Goal: Task Accomplishment & Management: Use online tool/utility

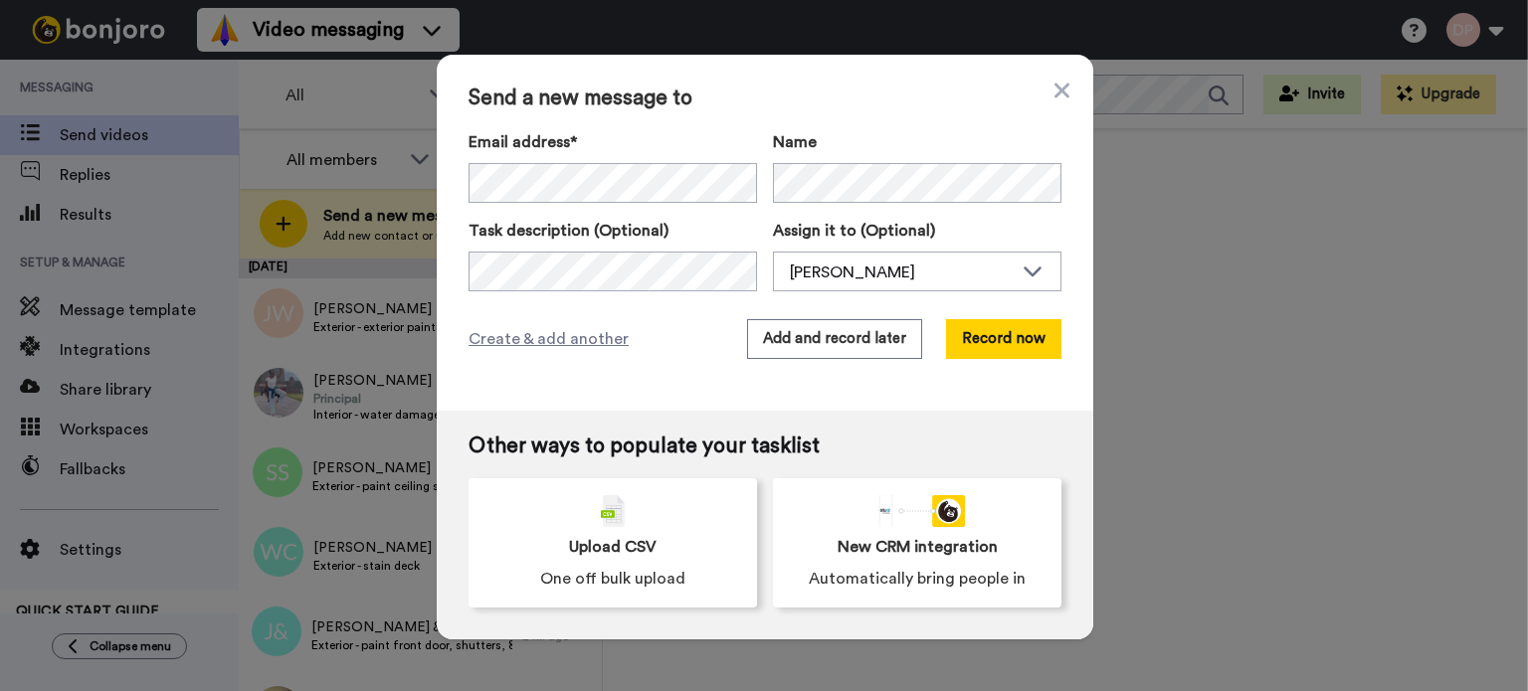
click at [876, 263] on div "[PERSON_NAME]" at bounding box center [901, 273] width 223 height 24
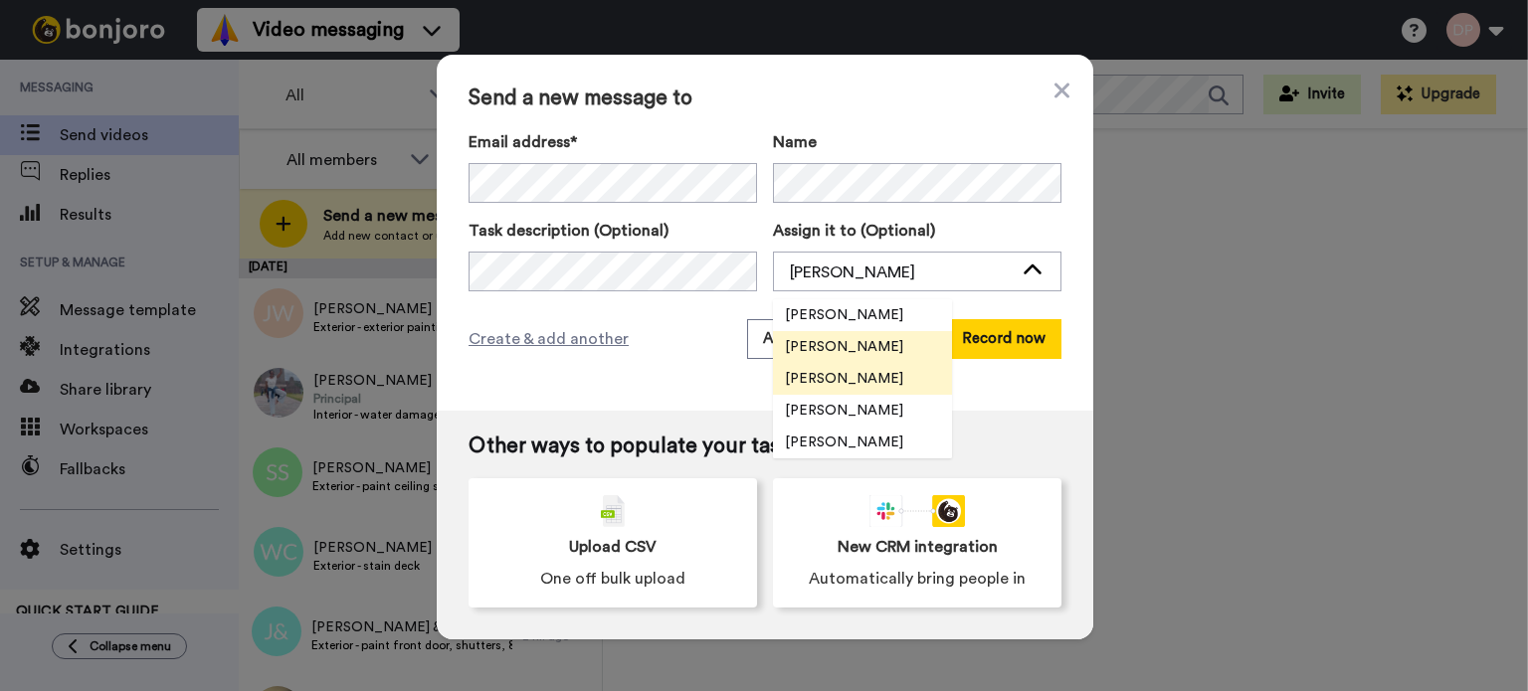
click at [868, 373] on span "[PERSON_NAME]" at bounding box center [844, 379] width 142 height 20
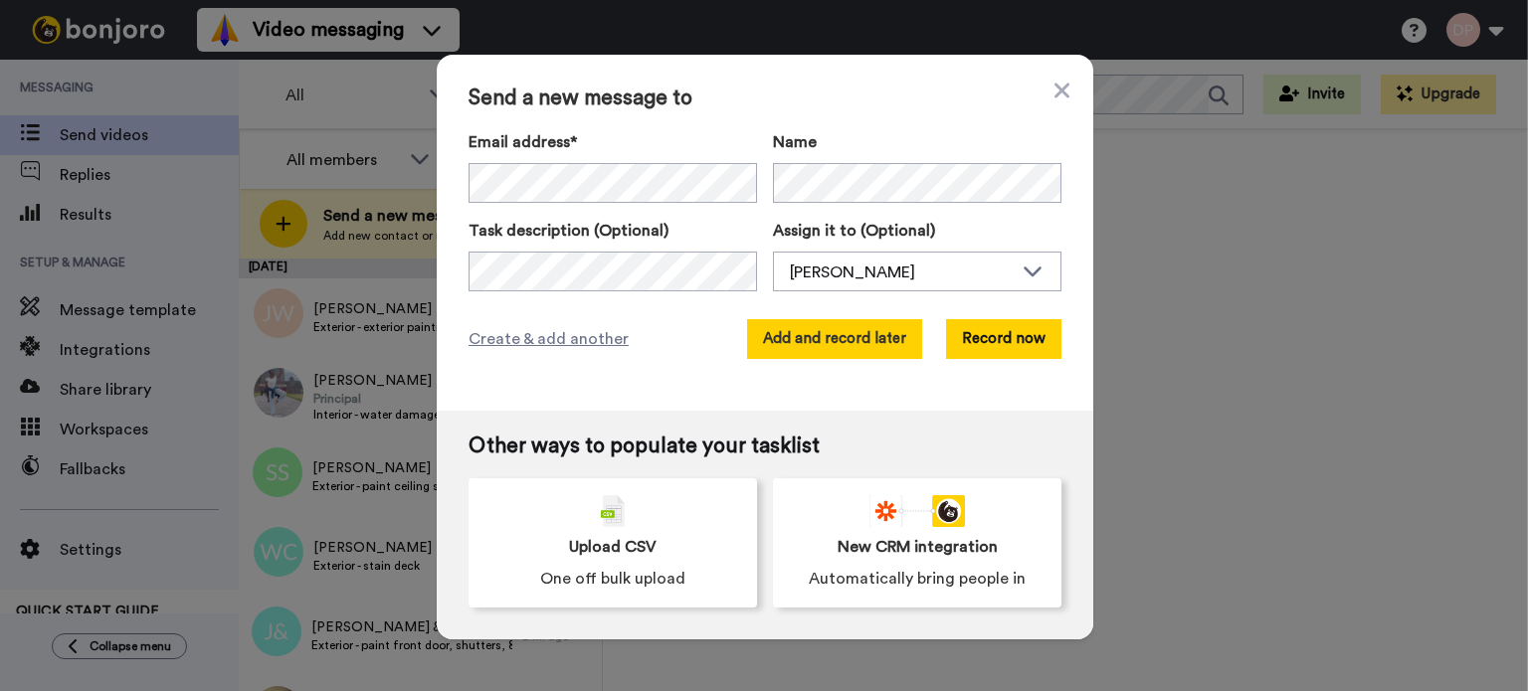
click at [812, 349] on button "Add and record later" at bounding box center [834, 339] width 175 height 40
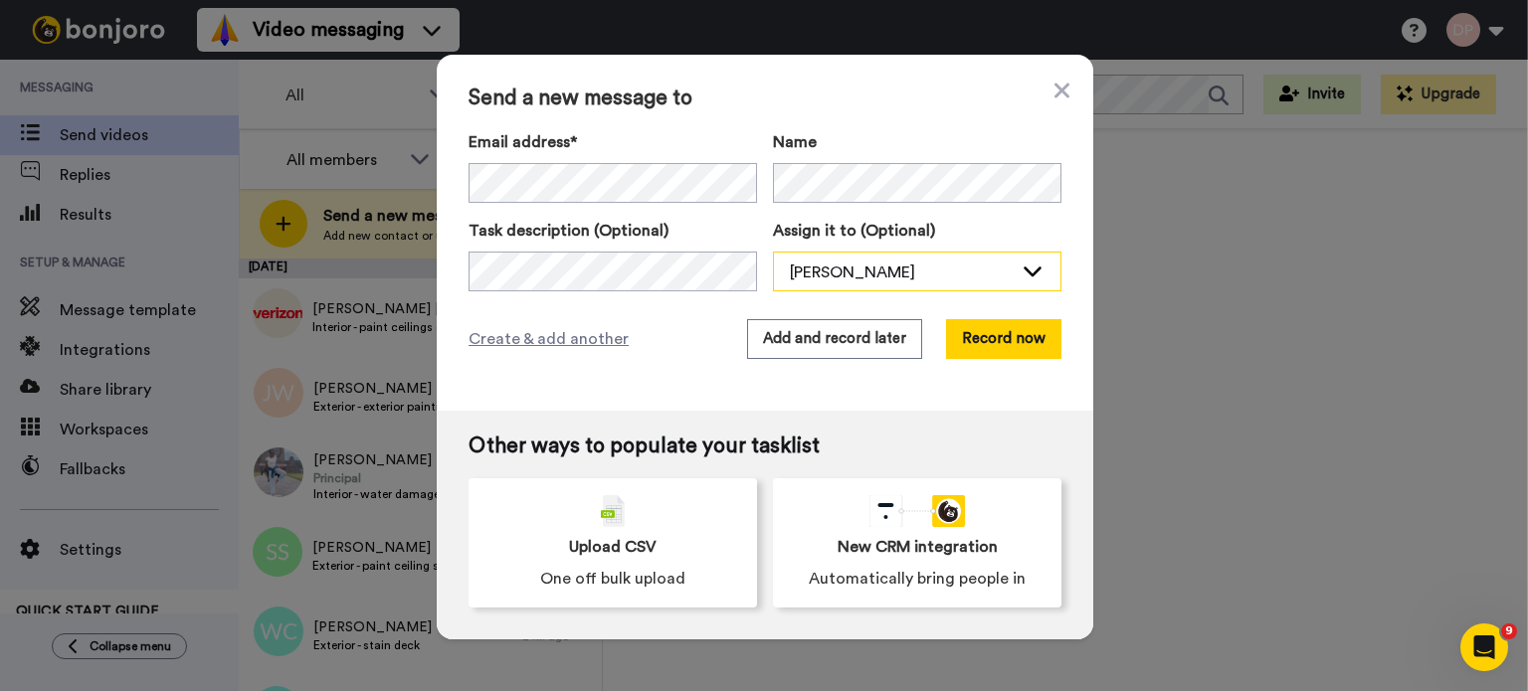
click at [878, 279] on div "[PERSON_NAME]" at bounding box center [901, 273] width 223 height 24
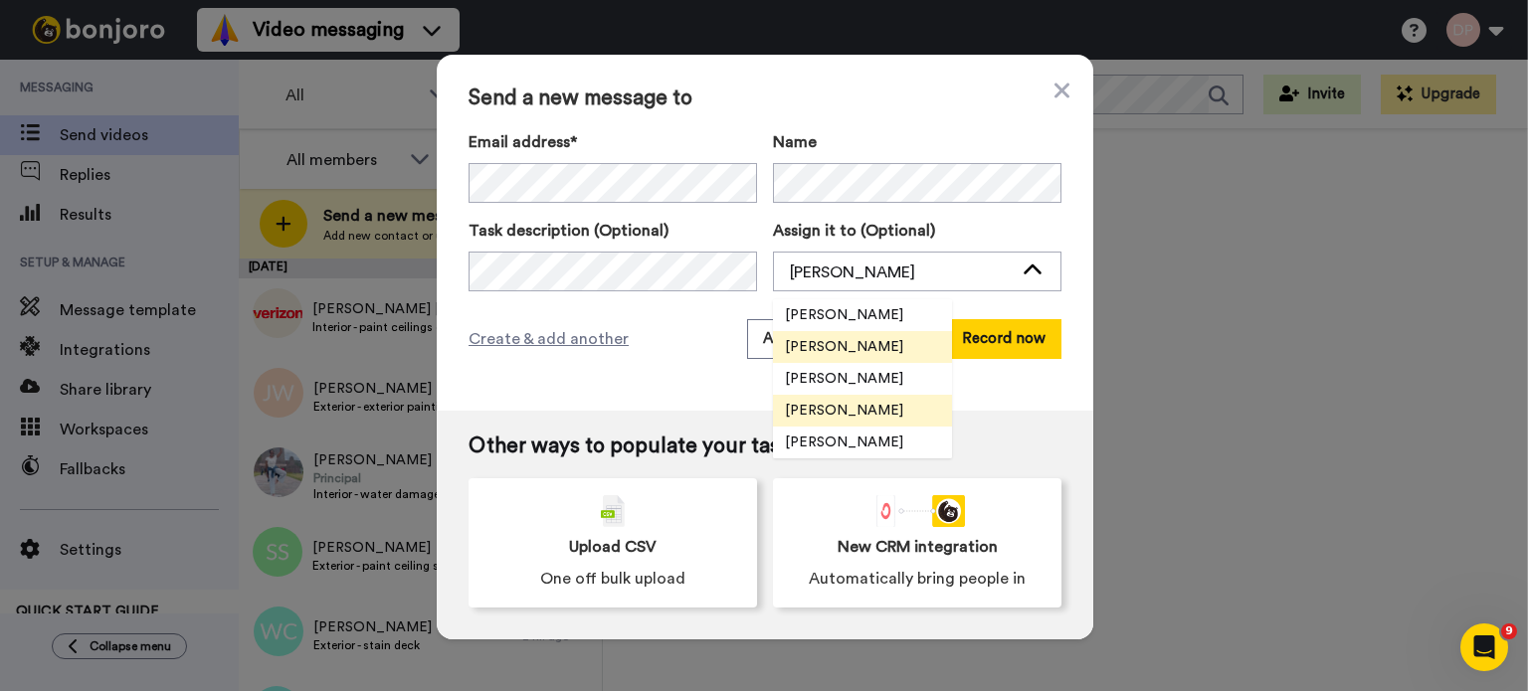
click at [841, 407] on span "[PERSON_NAME]" at bounding box center [844, 411] width 142 height 20
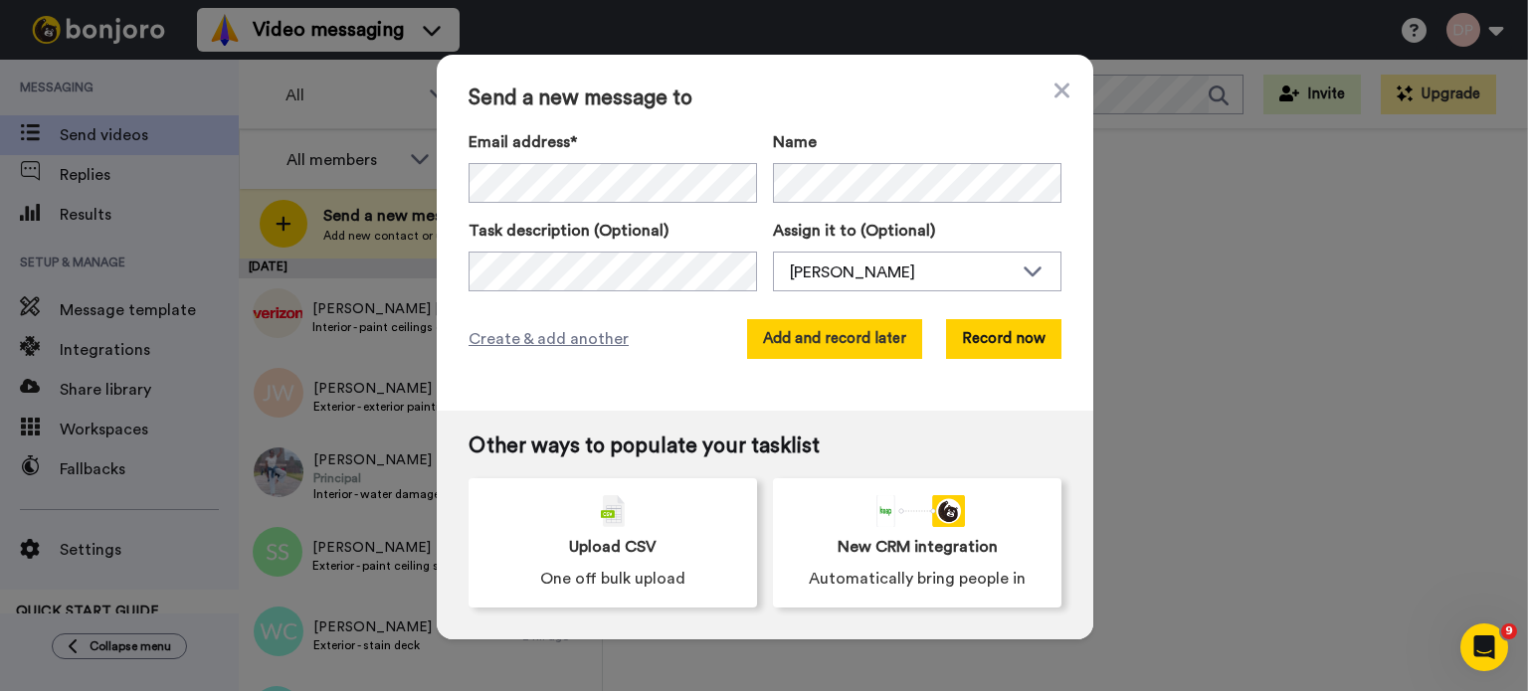
click at [828, 346] on button "Add and record later" at bounding box center [834, 339] width 175 height 40
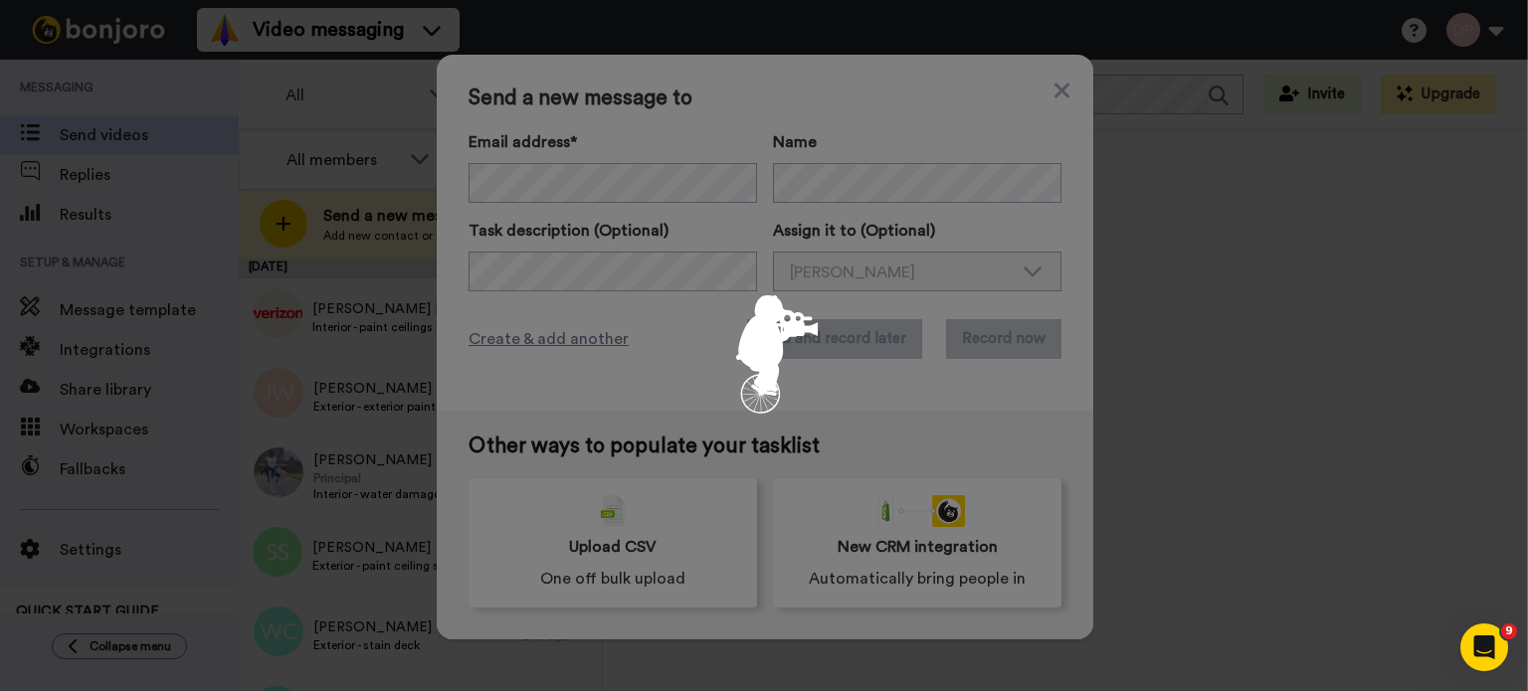
click at [844, 346] on div at bounding box center [764, 345] width 1528 height 691
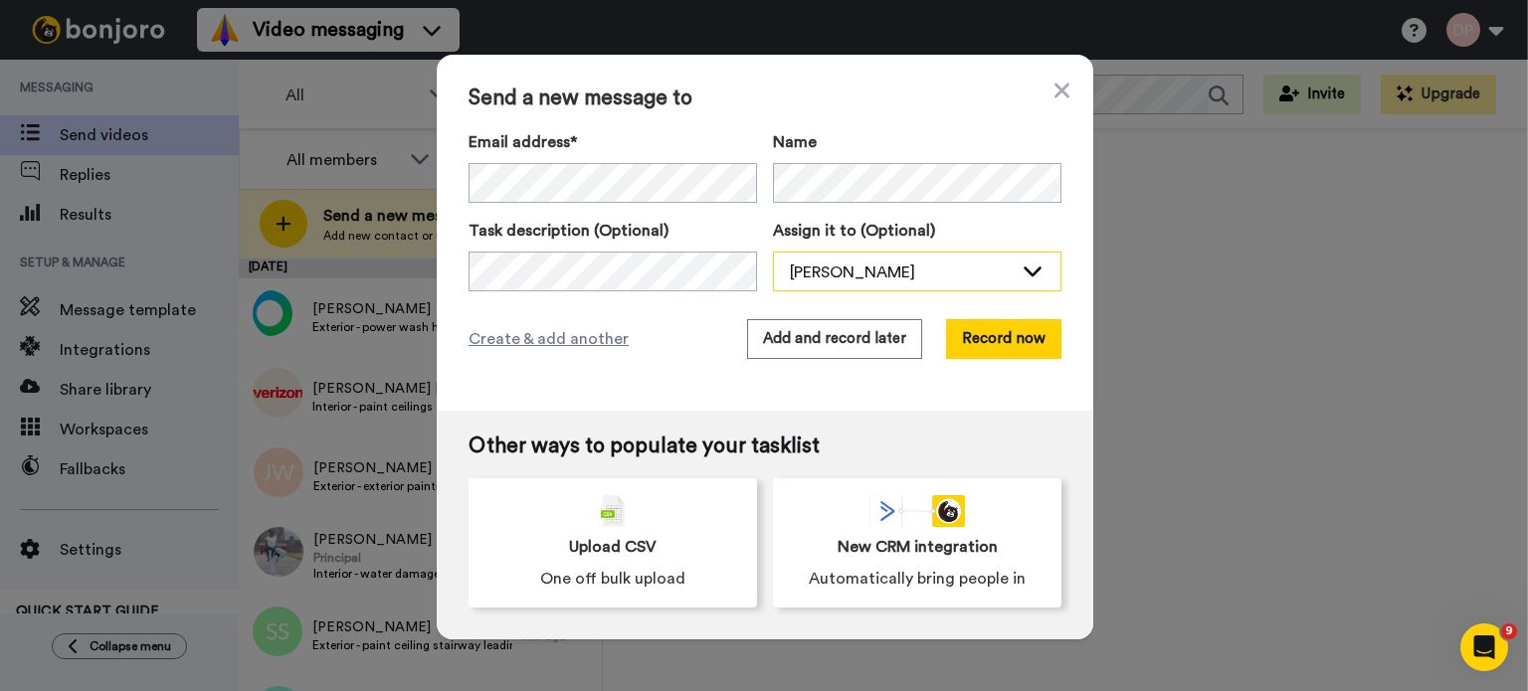
click at [856, 278] on div "[PERSON_NAME]" at bounding box center [901, 273] width 223 height 24
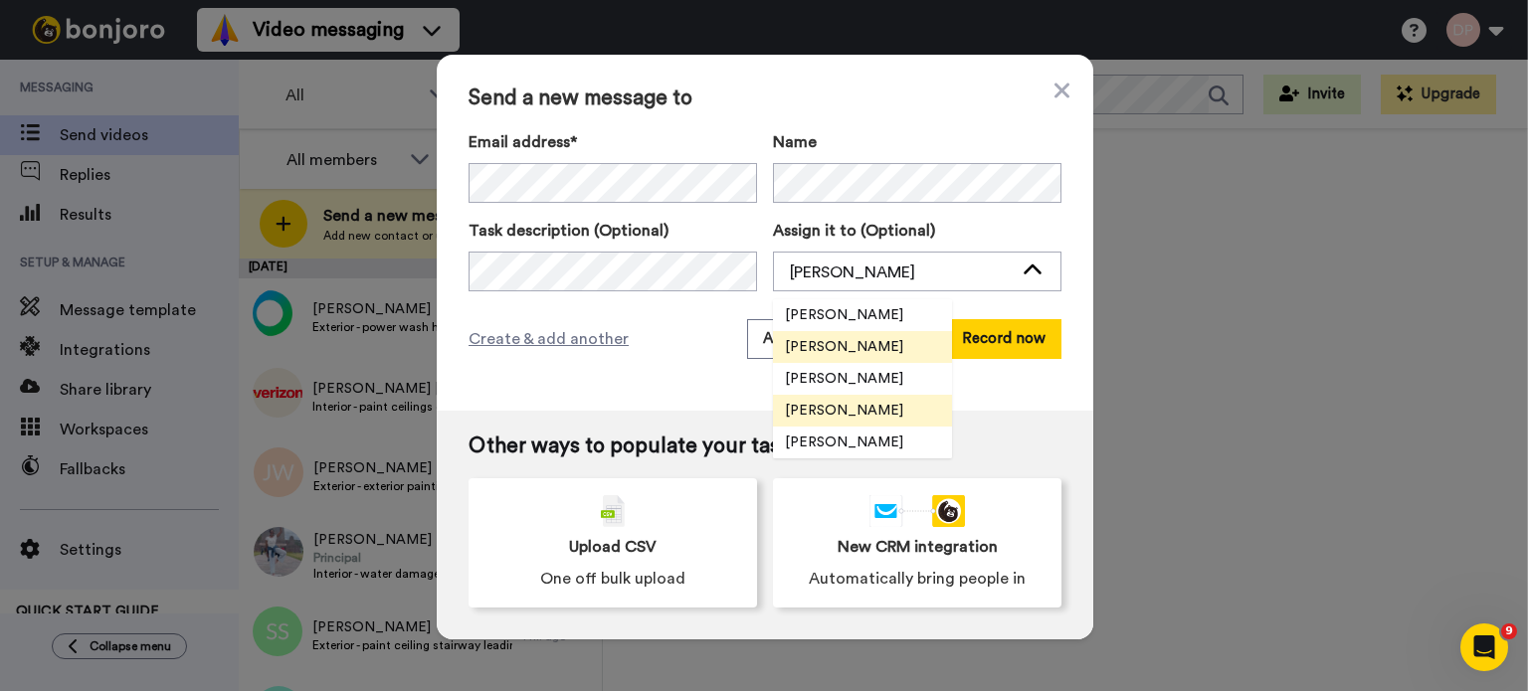
click at [836, 411] on span "[PERSON_NAME]" at bounding box center [844, 411] width 142 height 20
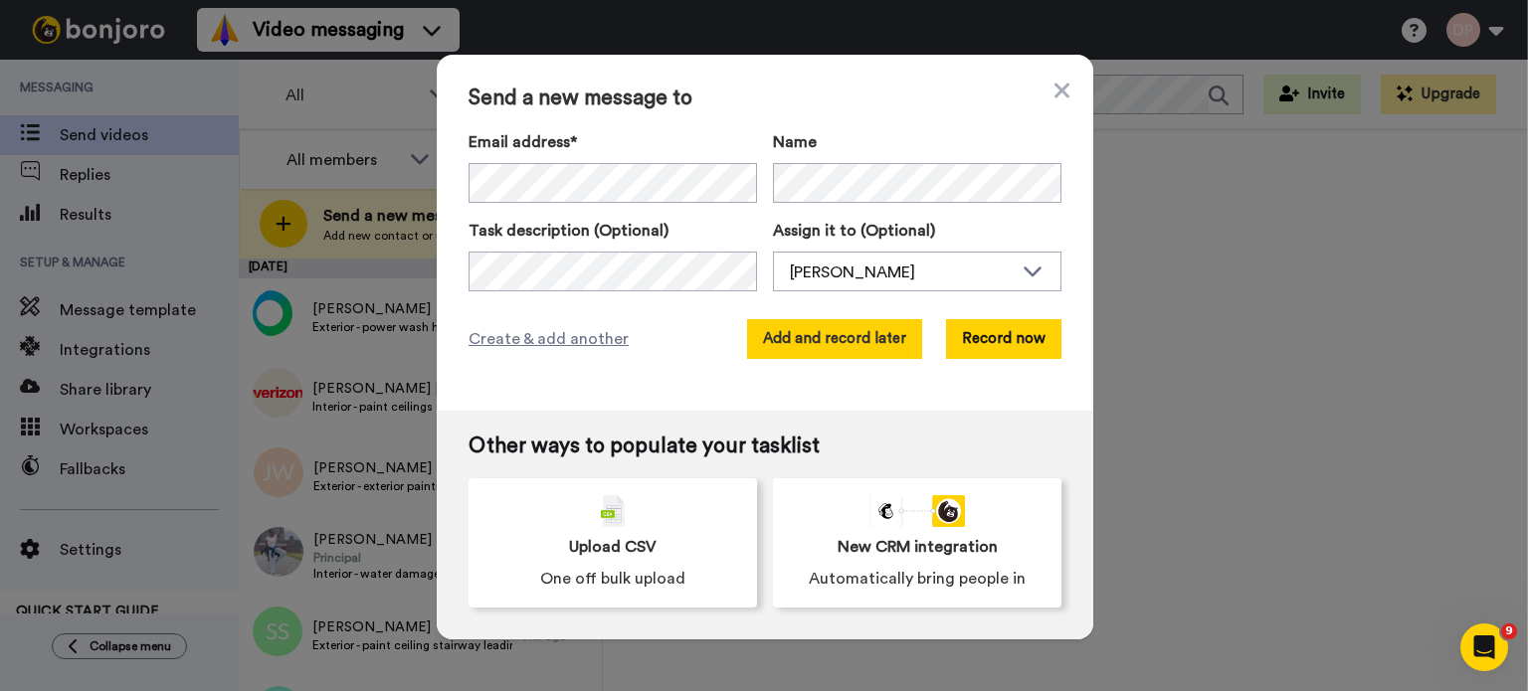
click at [792, 341] on button "Add and record later" at bounding box center [834, 339] width 175 height 40
